Goal: Task Accomplishment & Management: Use online tool/utility

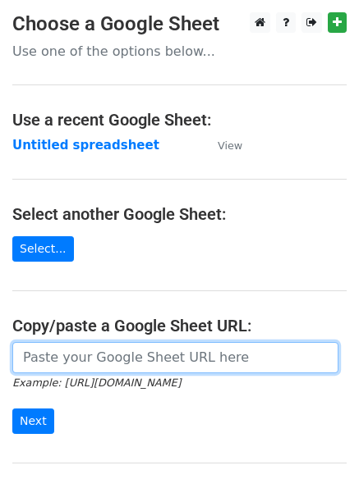
click at [98, 362] on input "url" at bounding box center [175, 357] width 326 height 31
type input "[URL][DOMAIN_NAME]"
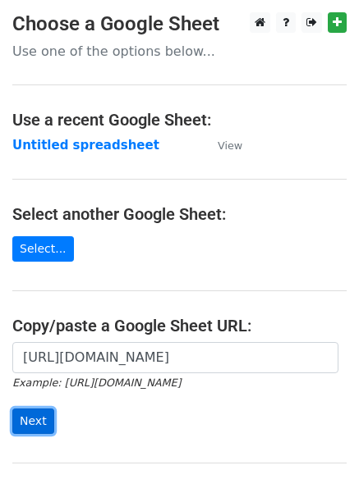
click at [27, 426] on input "Next" at bounding box center [33, 421] width 42 height 25
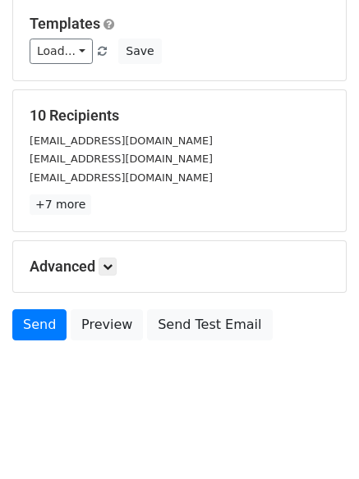
scroll to position [158, 0]
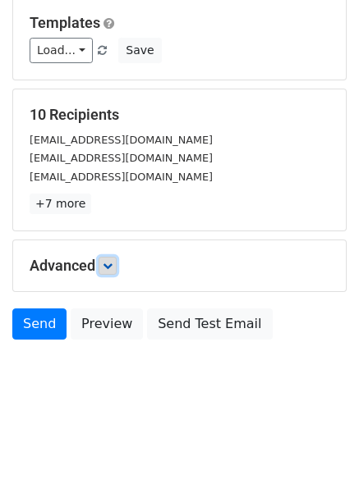
click at [112, 265] on icon at bounding box center [108, 266] width 10 height 10
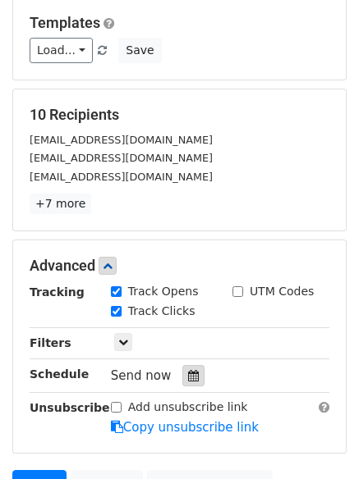
drag, startPoint x: 188, startPoint y: 379, endPoint x: 187, endPoint y: 369, distance: 9.9
click at [188, 377] on icon at bounding box center [193, 375] width 11 height 11
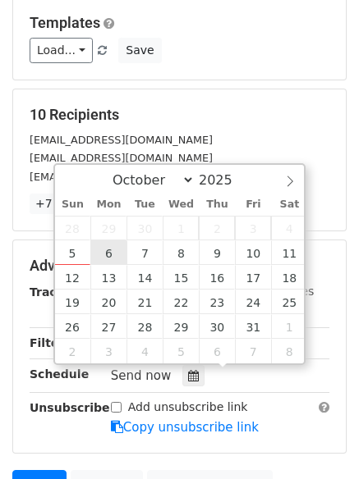
type input "2025-10-06 12:00"
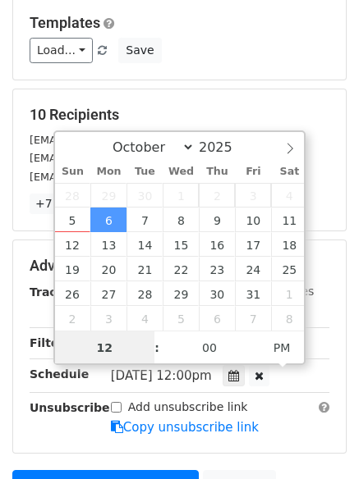
scroll to position [1, 0]
type input "4"
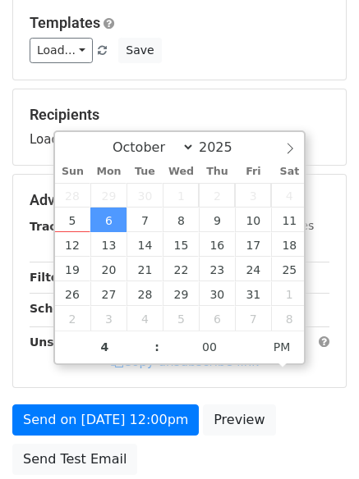
type input "2025-10-06 16:00"
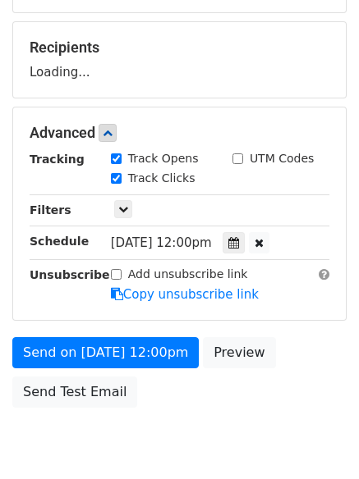
scroll to position [293, 0]
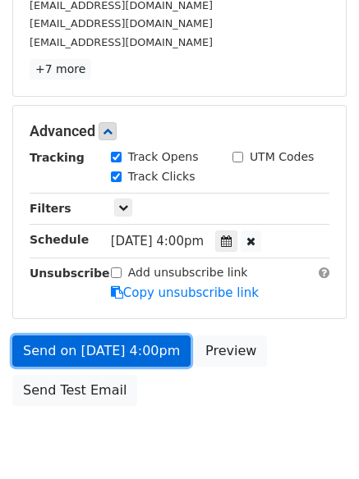
click at [50, 349] on link "Send on Oct 6 at 4:00pm" at bounding box center [101, 351] width 178 height 31
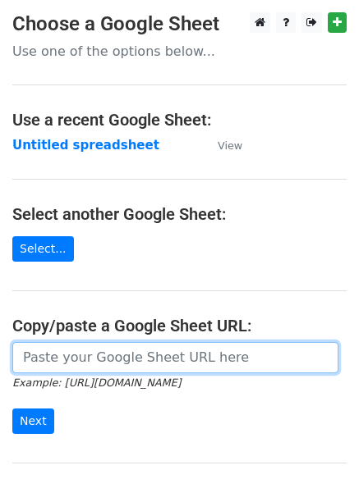
click at [85, 353] on input "url" at bounding box center [175, 357] width 326 height 31
click at [94, 353] on input "url" at bounding box center [175, 357] width 326 height 31
type input "[URL][DOMAIN_NAME]"
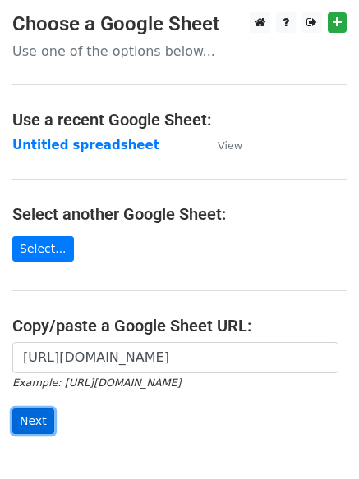
click at [34, 419] on input "Next" at bounding box center [33, 421] width 42 height 25
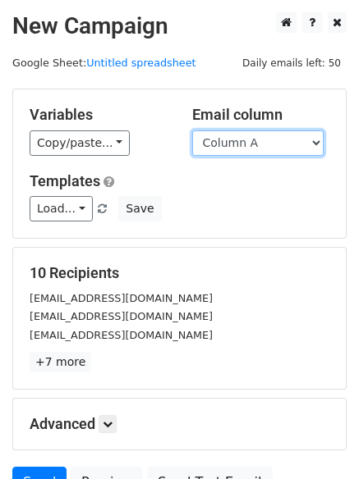
click at [315, 141] on select "Column A Column B Column C Column D" at bounding box center [257, 142] width 131 height 25
select select "Column B"
click at [192, 130] on select "Column A Column B Column C Column D" at bounding box center [257, 142] width 131 height 25
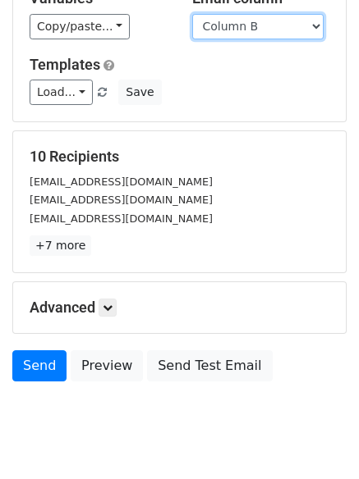
scroll to position [158, 0]
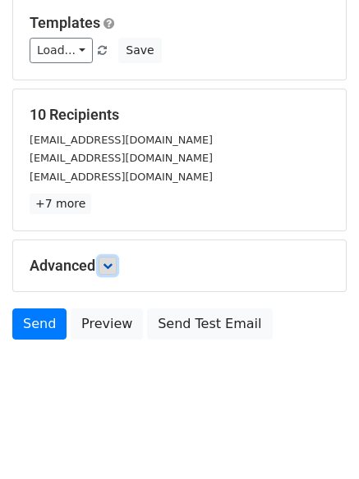
click at [107, 263] on icon at bounding box center [108, 266] width 10 height 10
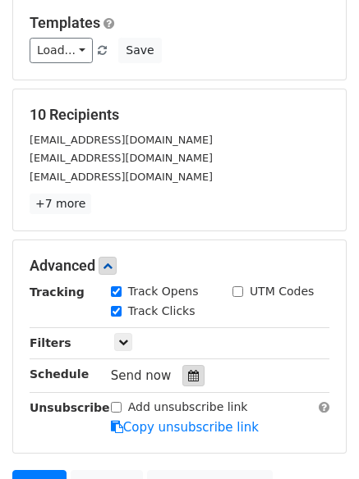
click at [183, 368] on div at bounding box center [193, 375] width 22 height 21
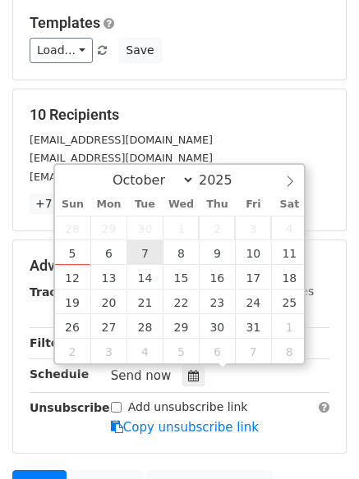
type input "2025-10-07 12:00"
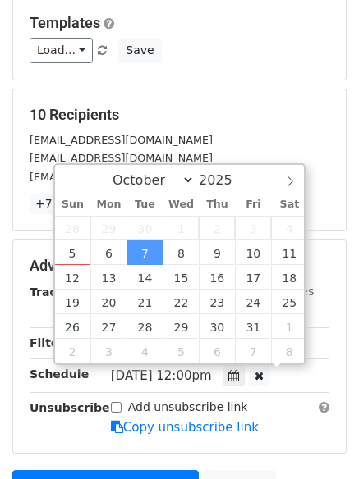
scroll to position [1, 0]
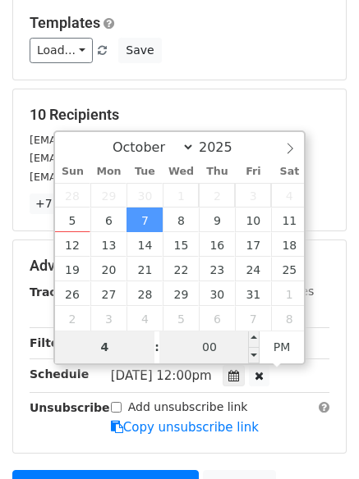
type input "4"
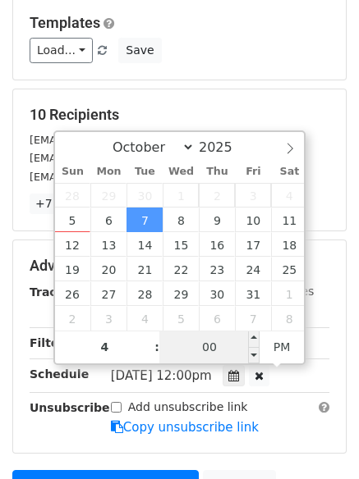
type input "2025-10-07 16:00"
type input "04"
click at [208, 344] on input "00" at bounding box center [209, 347] width 100 height 33
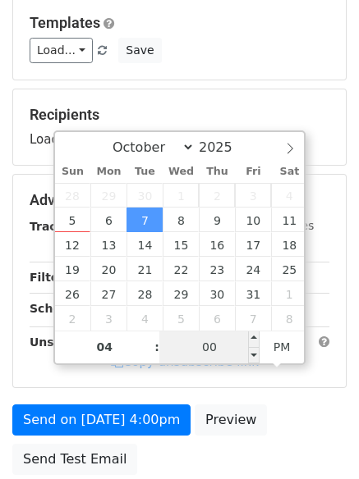
type input "3"
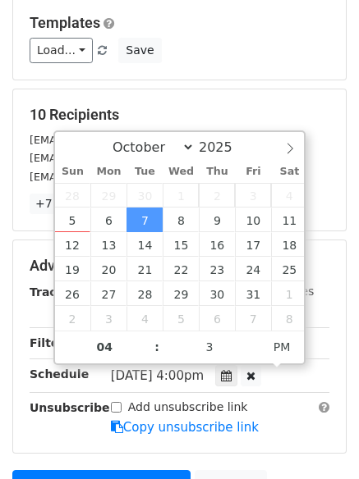
type input "2025-10-07 16:03"
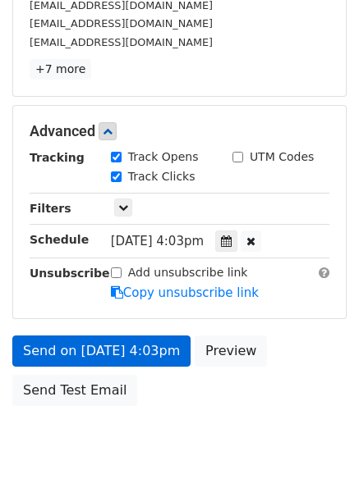
scroll to position [359, 0]
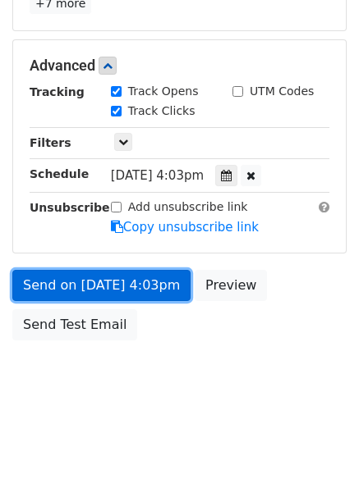
click at [49, 286] on link "Send on Oct 7 at 4:03pm" at bounding box center [101, 285] width 178 height 31
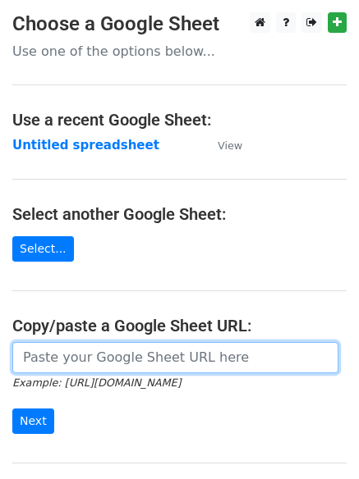
click at [141, 357] on input "url" at bounding box center [175, 357] width 326 height 31
click at [140, 357] on input "url" at bounding box center [175, 357] width 326 height 31
type input "[URL][DOMAIN_NAME]"
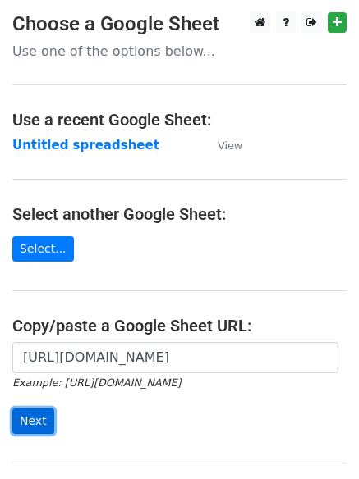
click at [29, 424] on input "Next" at bounding box center [33, 421] width 42 height 25
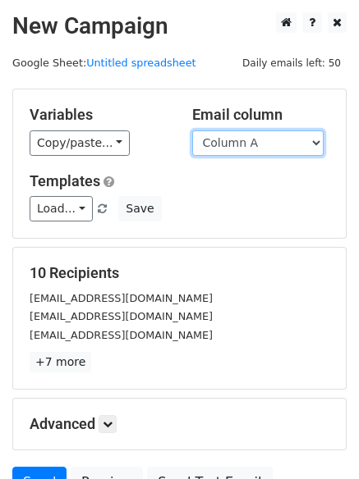
click at [315, 141] on select "Column A Column B Column C Column D" at bounding box center [257, 142] width 131 height 25
select select "Column C"
click at [192, 130] on select "Column A Column B Column C Column D" at bounding box center [257, 142] width 131 height 25
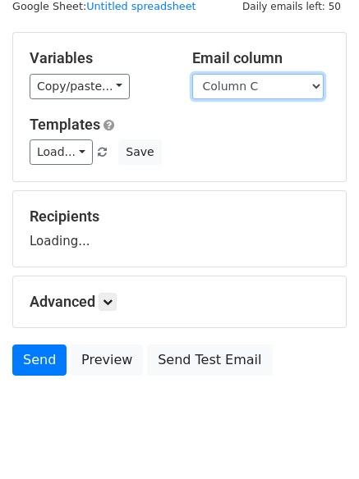
scroll to position [93, 0]
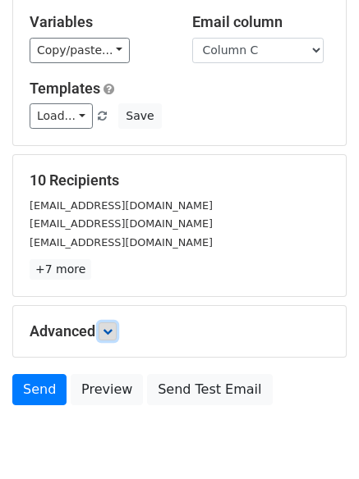
click at [117, 333] on link at bounding box center [107, 331] width 18 height 18
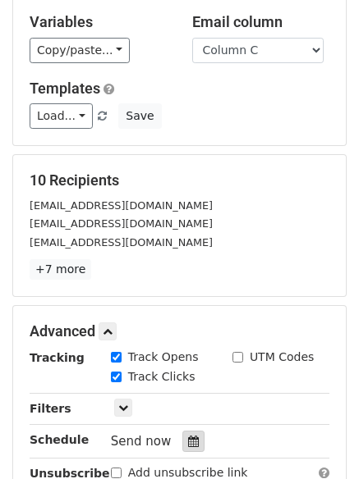
click at [188, 440] on icon at bounding box center [193, 441] width 11 height 11
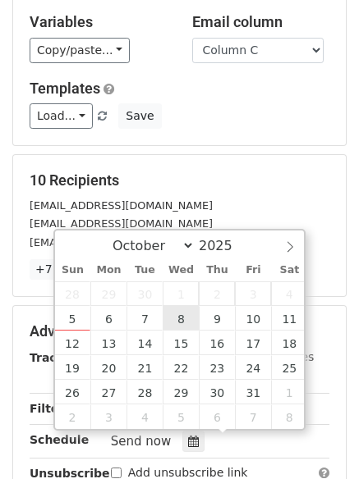
type input "2025-10-08 12:00"
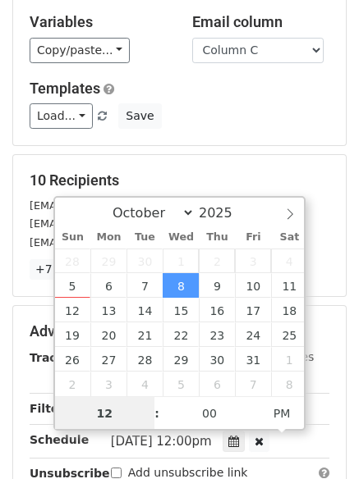
scroll to position [1, 0]
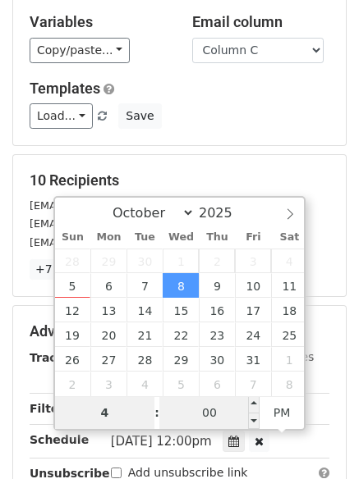
type input "4"
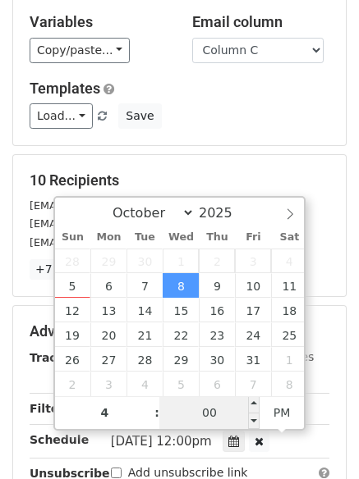
type input "2025-10-08 16:00"
type input "04"
click at [204, 404] on input "00" at bounding box center [209, 412] width 100 height 33
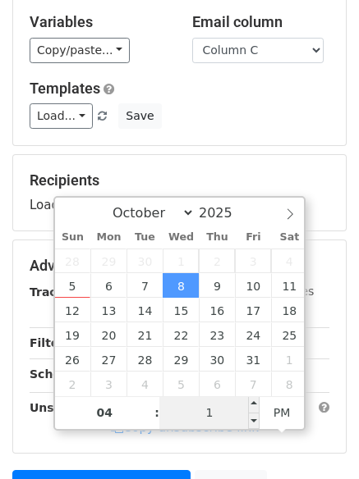
type input "10"
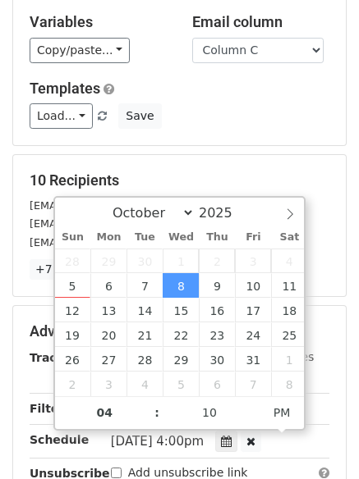
type input "2025-10-08 16:10"
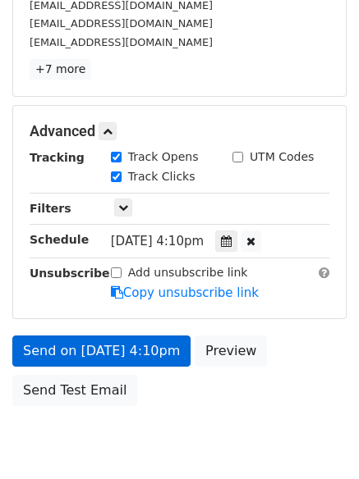
scroll to position [359, 0]
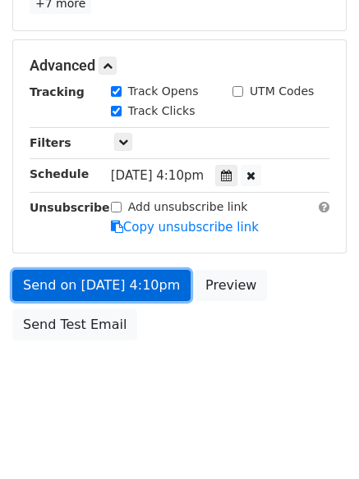
click at [87, 287] on link "Send on Oct 8 at 4:10pm" at bounding box center [101, 285] width 178 height 31
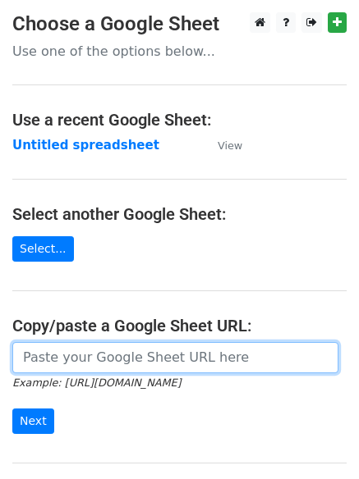
click at [134, 367] on input "url" at bounding box center [175, 357] width 326 height 31
type input "[URL][DOMAIN_NAME]"
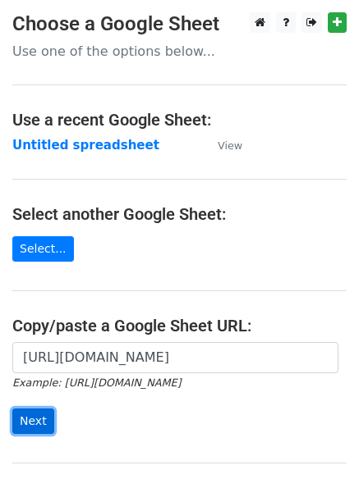
click at [25, 417] on input "Next" at bounding box center [33, 421] width 42 height 25
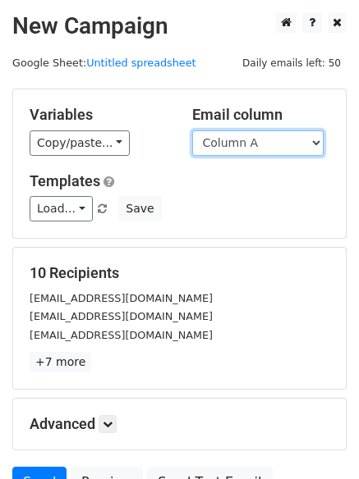
click at [318, 145] on select "Column A Column B Column C Column D" at bounding box center [257, 142] width 131 height 25
select select "Column D"
click at [192, 130] on select "Column A Column B Column C Column D" at bounding box center [257, 142] width 131 height 25
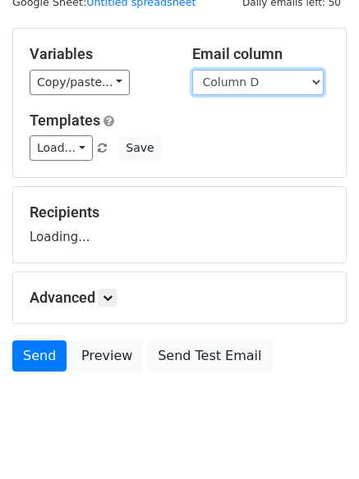
scroll to position [93, 0]
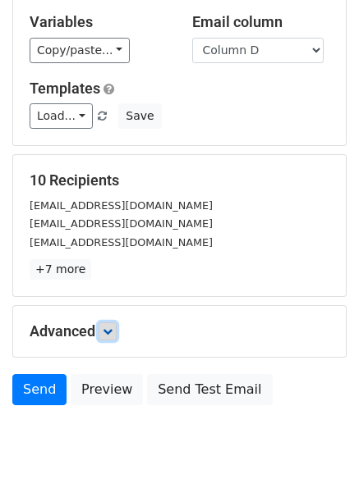
click at [112, 332] on icon at bounding box center [108, 332] width 10 height 10
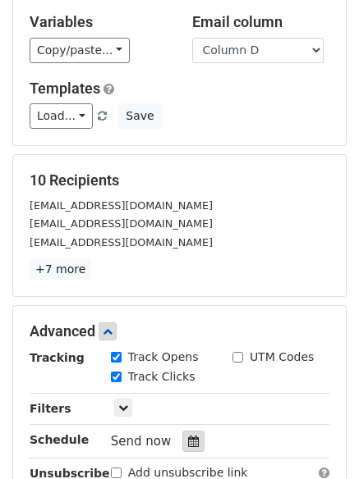
click at [188, 437] on icon at bounding box center [193, 441] width 11 height 11
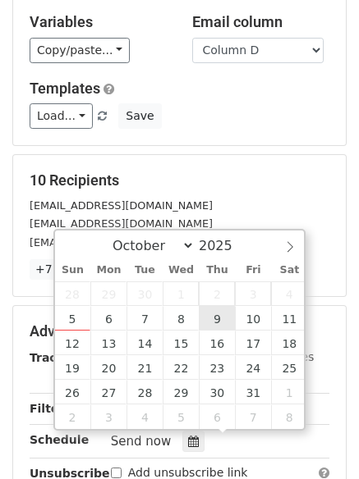
type input "[DATE] 12:00"
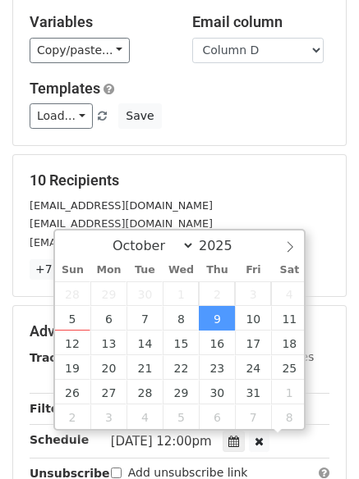
scroll to position [1, 0]
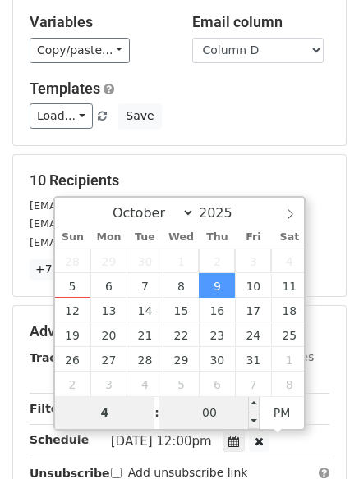
type input "4"
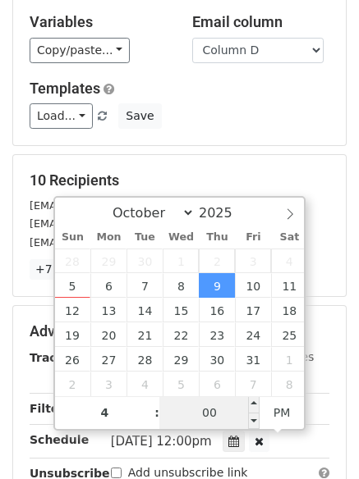
type input "[DATE] 16:00"
type input "04"
click at [197, 416] on input "00" at bounding box center [209, 412] width 100 height 33
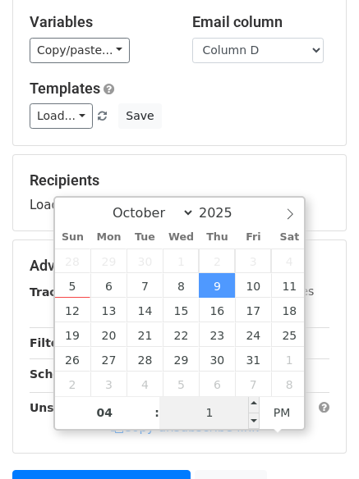
type input "15"
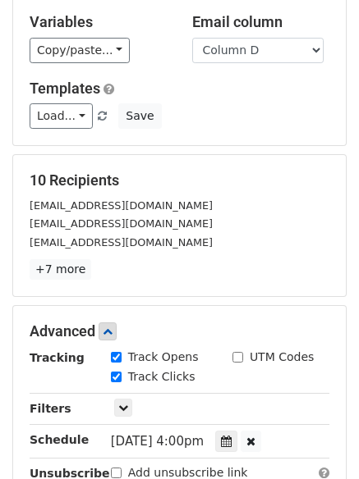
type input "[DATE] 16:15"
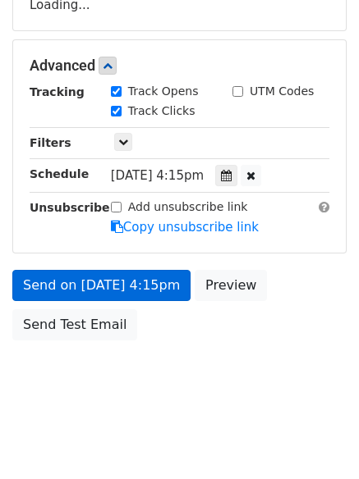
scroll to position [359, 0]
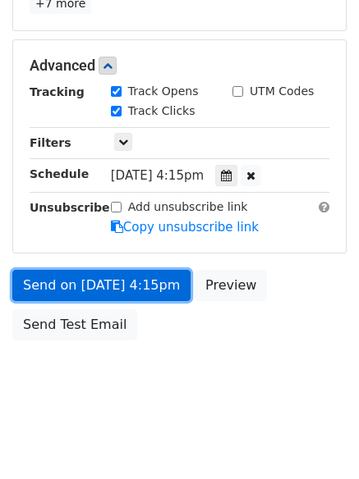
click at [81, 286] on link "Send on [DATE] 4:15pm" at bounding box center [101, 285] width 178 height 31
